Goal: Go to known website: Access a specific website the user already knows

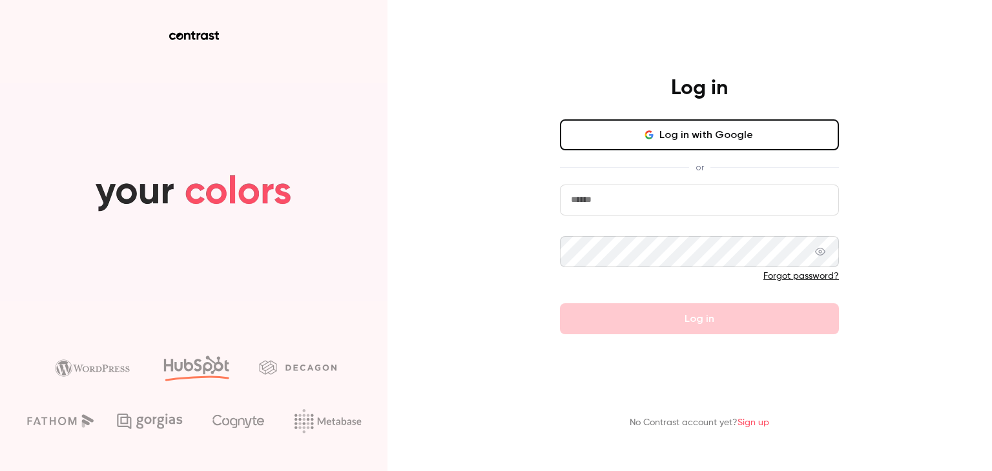
click at [620, 211] on input "email" at bounding box center [699, 200] width 279 height 31
type input "**********"
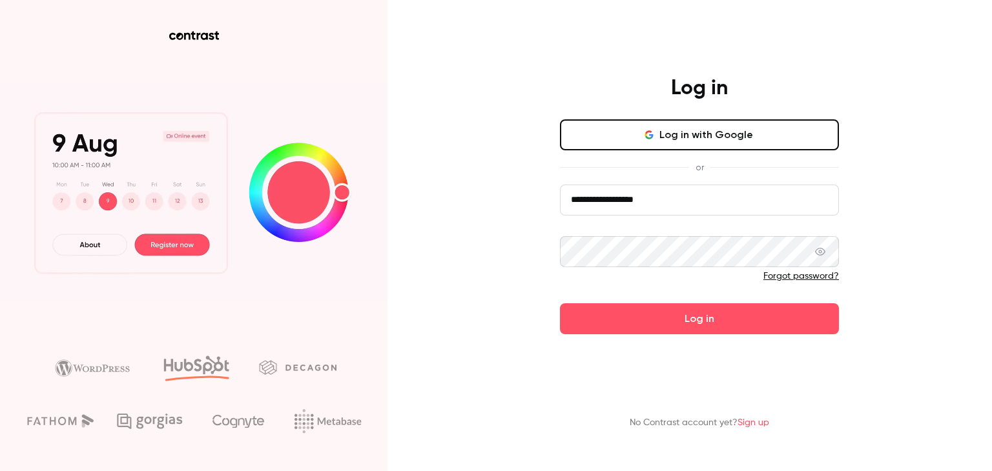
click at [560, 304] on button "Log in" at bounding box center [699, 319] width 279 height 31
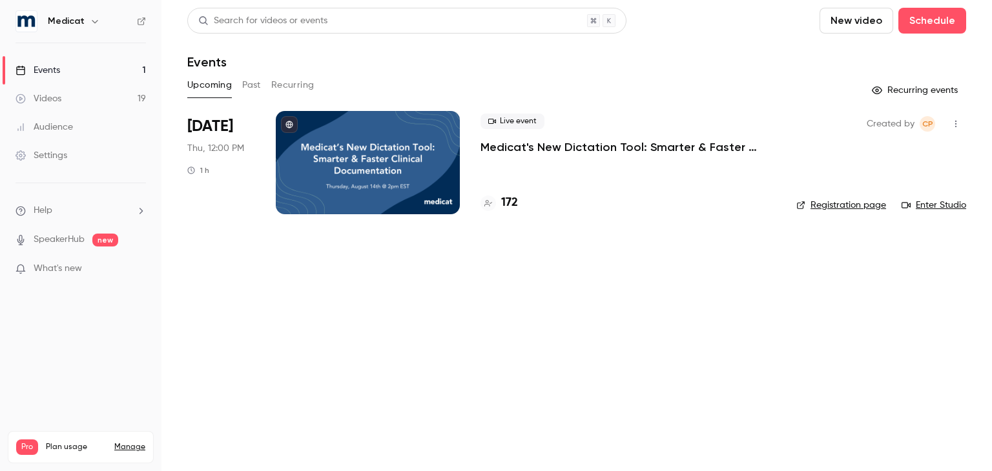
click at [953, 201] on link "Enter Studio" at bounding box center [933, 205] width 65 height 13
